Goal: Task Accomplishment & Management: Complete application form

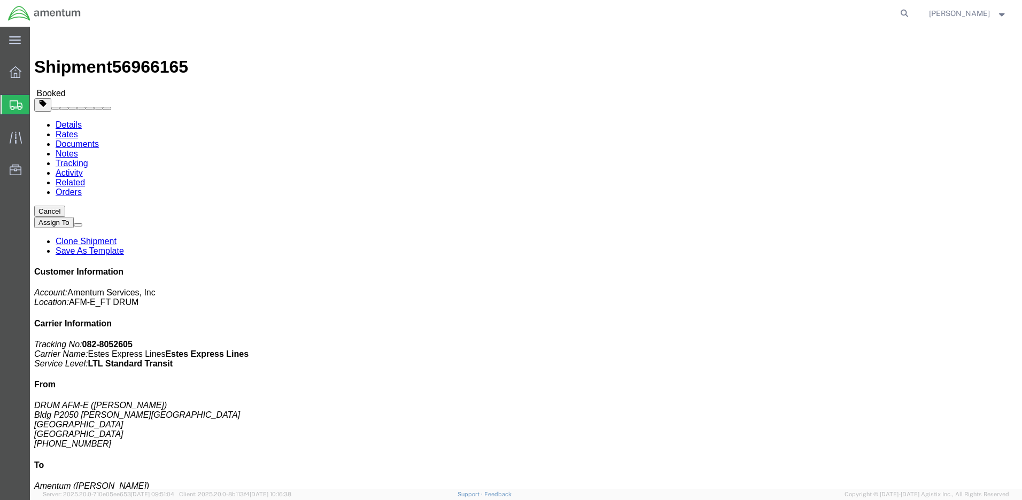
click at [0, 0] on span "Create Shipment" at bounding box center [0, 0] width 0 height 0
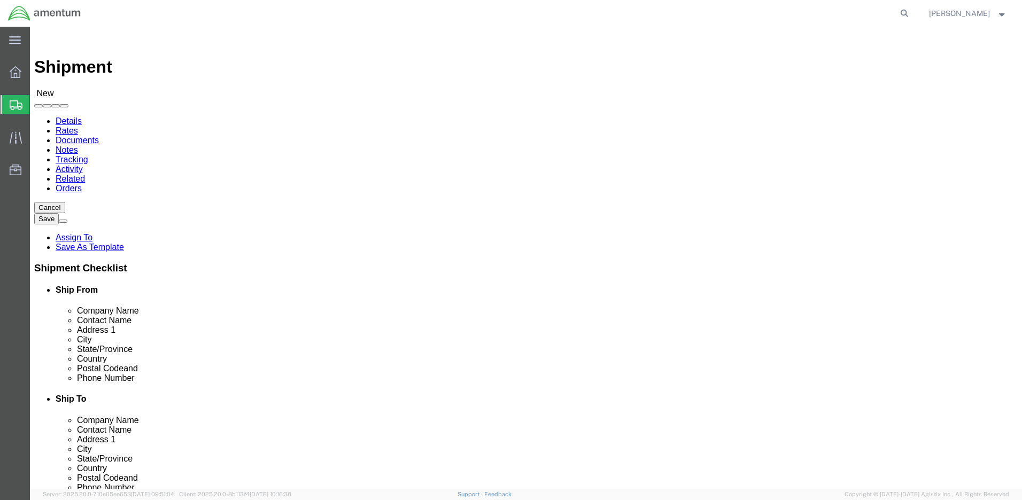
select select
click input "text"
drag, startPoint x: 191, startPoint y: 205, endPoint x: 95, endPoint y: 195, distance: 96.8
click div "Company Name DRUM A"
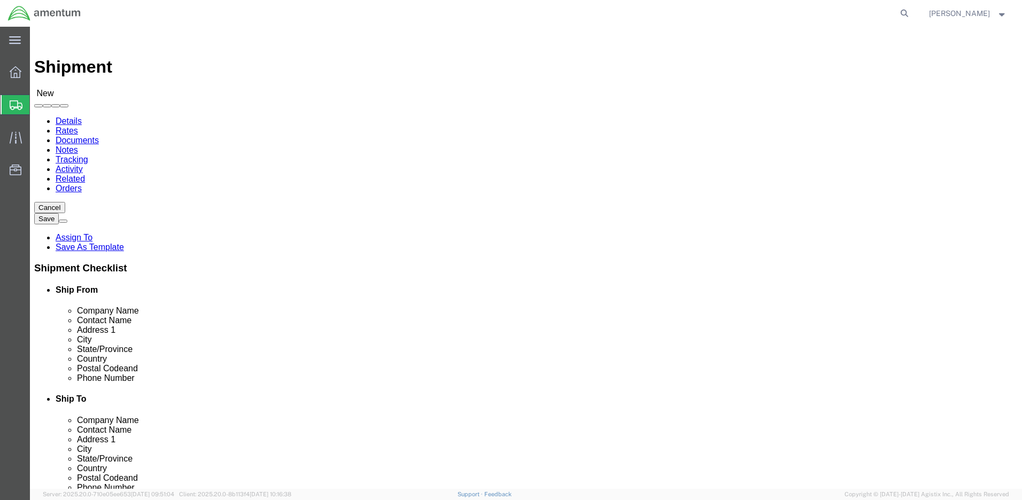
type input "AFMA DRUM"
click input "text"
type input "w"
type input "[PERSON_NAME]"
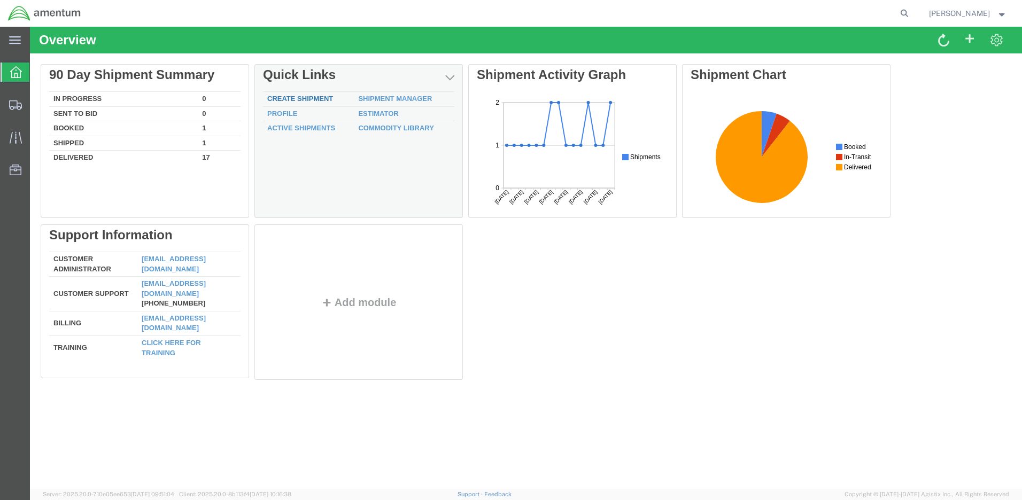
click at [326, 101] on link "Create Shipment" at bounding box center [300, 99] width 66 height 8
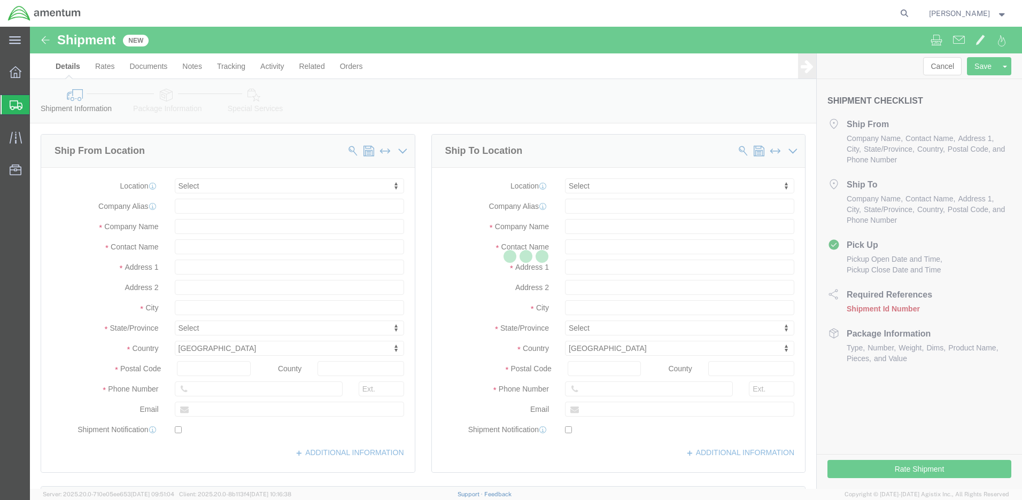
select select
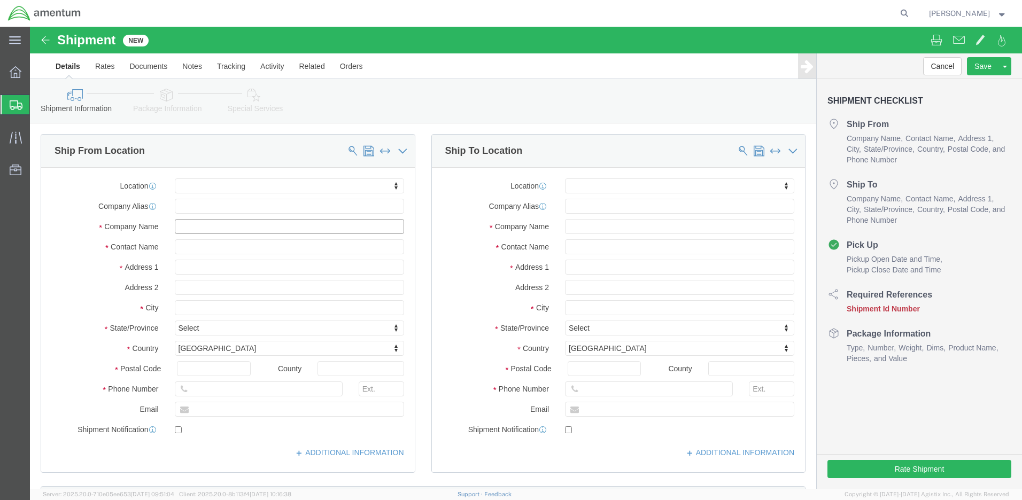
click input "text"
